Goal: Task Accomplishment & Management: Manage account settings

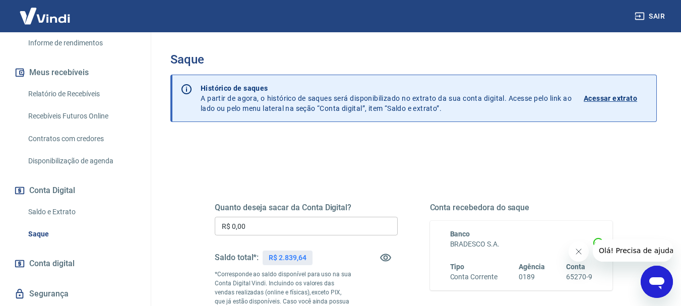
scroll to position [231, 0]
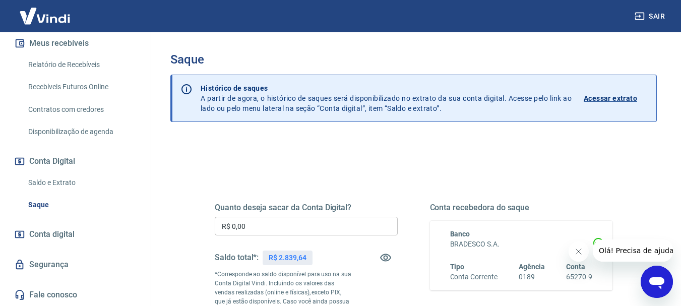
click at [49, 206] on link "Saque" at bounding box center [81, 205] width 114 height 21
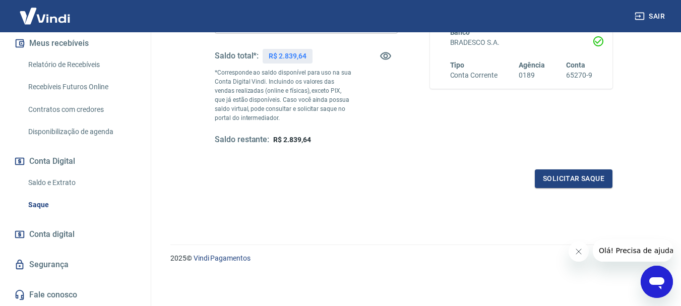
scroll to position [0, 0]
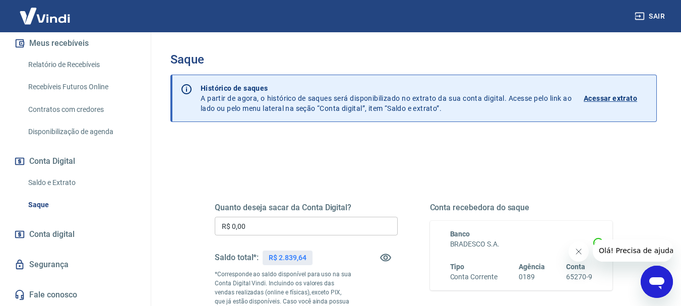
click at [611, 101] on p "Acessar extrato" at bounding box center [610, 98] width 53 height 10
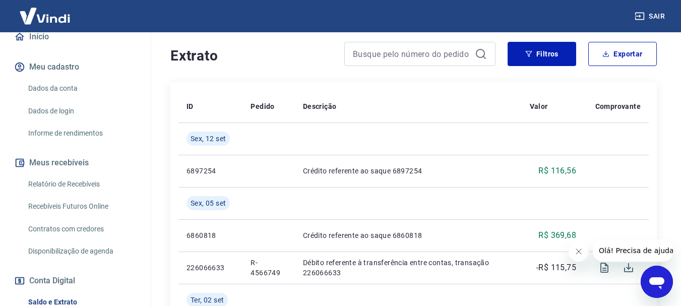
scroll to position [151, 0]
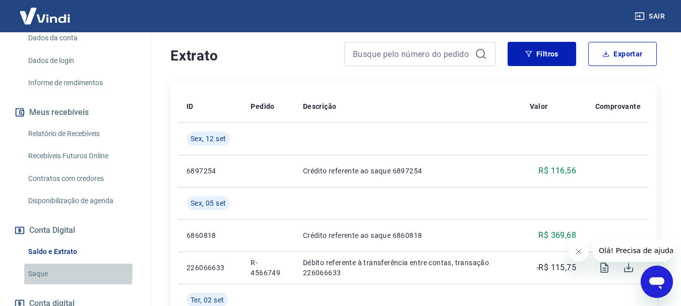
click at [41, 282] on link "Saque" at bounding box center [81, 274] width 114 height 21
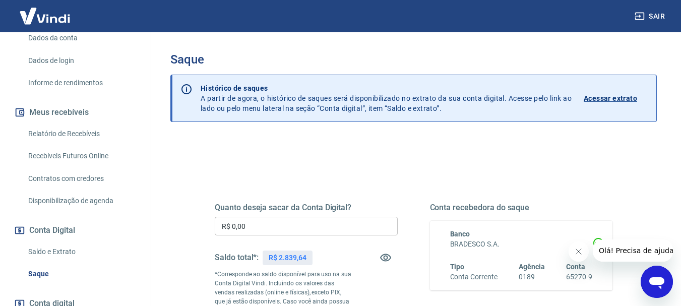
click at [329, 220] on input "R$ 0,00" at bounding box center [306, 226] width 183 height 19
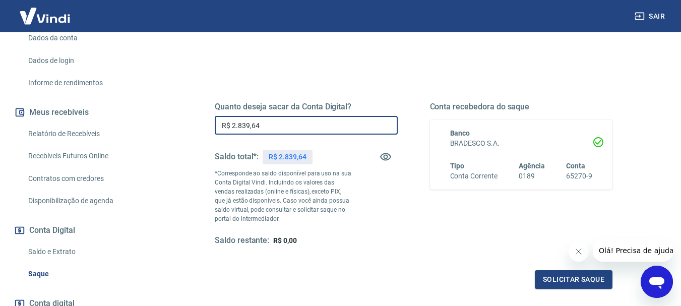
scroll to position [151, 0]
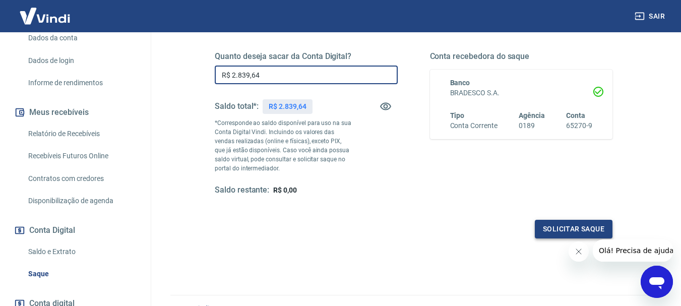
type input "R$ 2.839,64"
click at [593, 225] on button "Solicitar saque" at bounding box center [574, 229] width 78 height 19
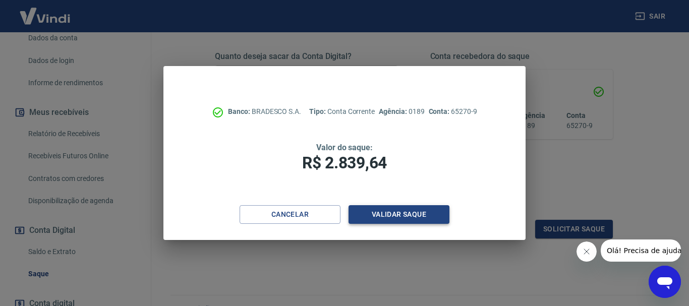
click at [424, 216] on button "Validar saque" at bounding box center [398, 214] width 101 height 19
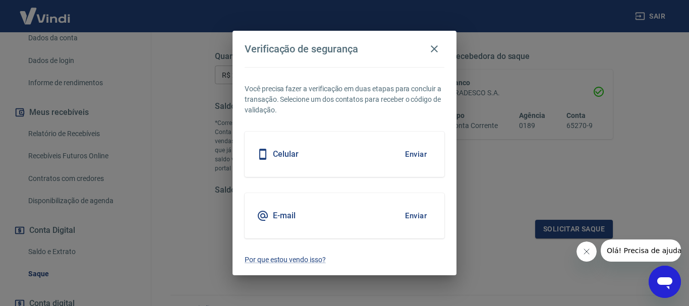
click at [422, 156] on button "Enviar" at bounding box center [415, 154] width 33 height 21
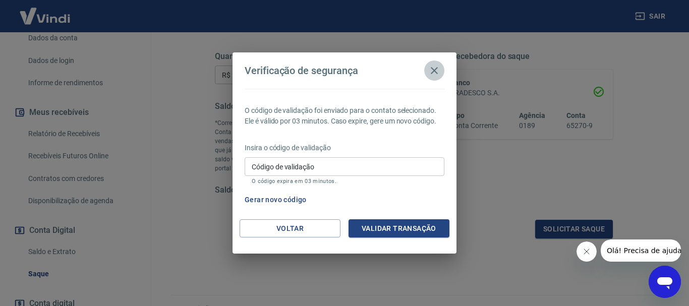
click at [436, 74] on icon "button" at bounding box center [434, 71] width 12 height 12
